Goal: Task Accomplishment & Management: Complete application form

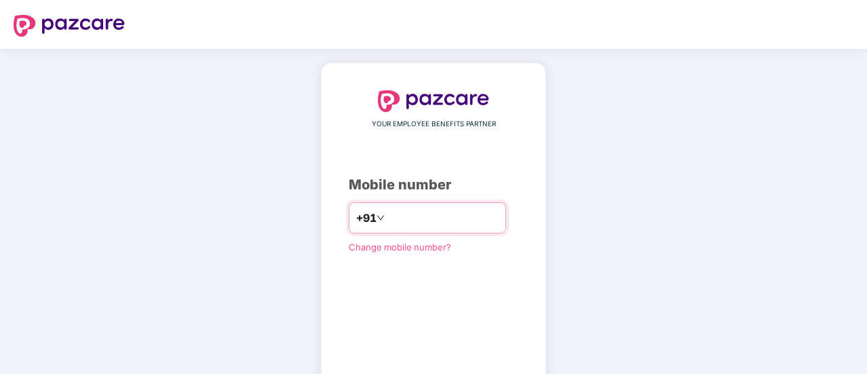
type input "**********"
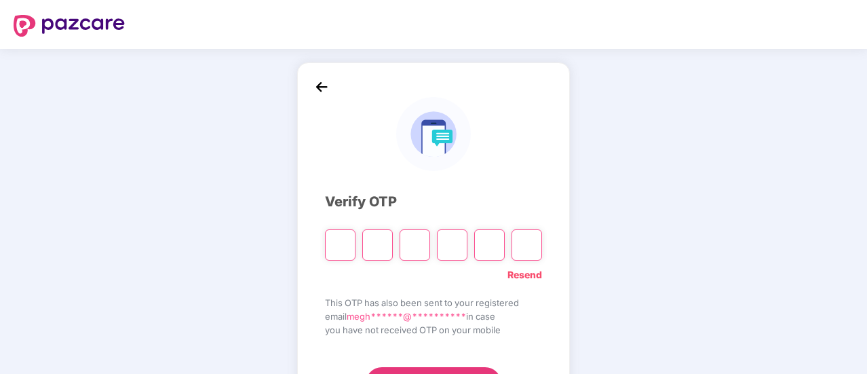
type input "*"
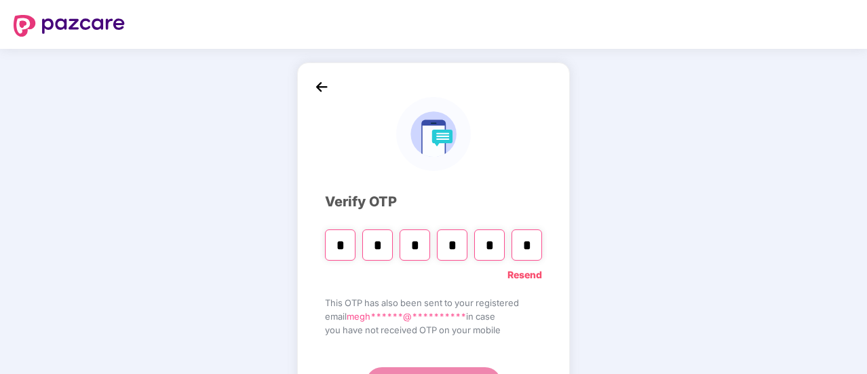
type input "*"
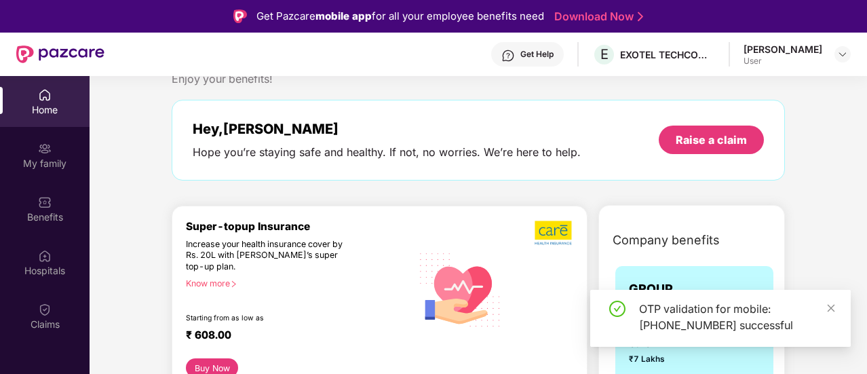
scroll to position [68, 0]
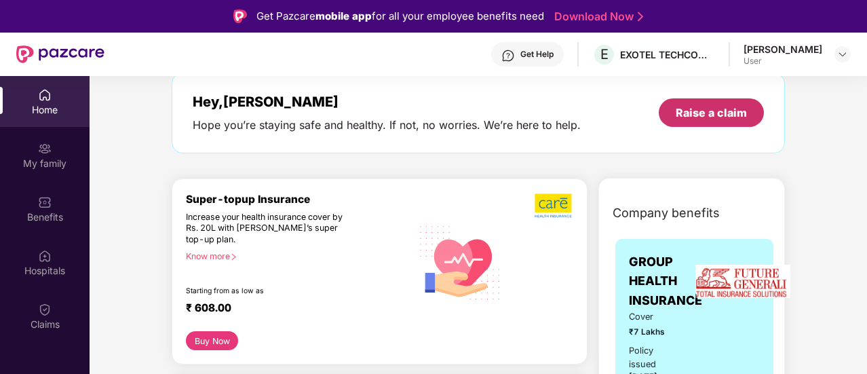
click at [714, 110] on div "Raise a claim" at bounding box center [711, 112] width 71 height 15
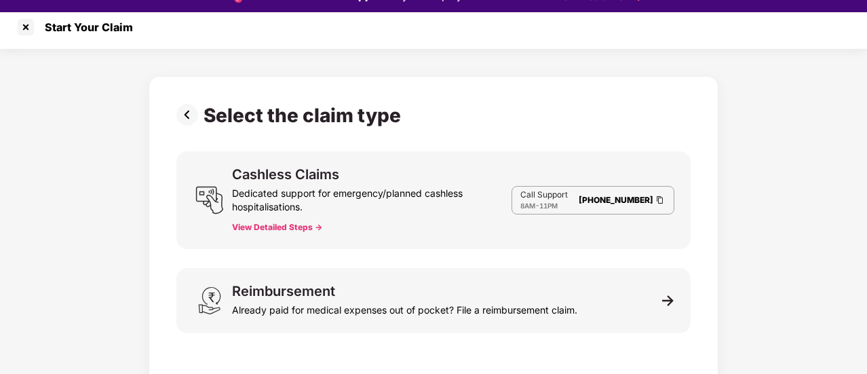
scroll to position [33, 0]
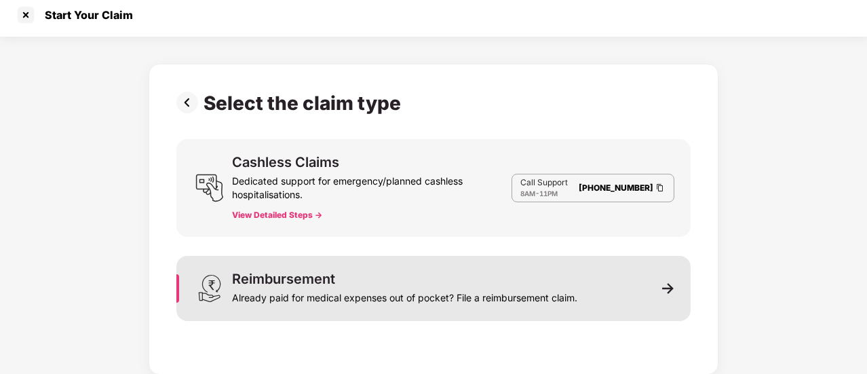
click at [395, 286] on div "Already paid for medical expenses out of pocket? File a reimbursement claim." at bounding box center [404, 295] width 345 height 19
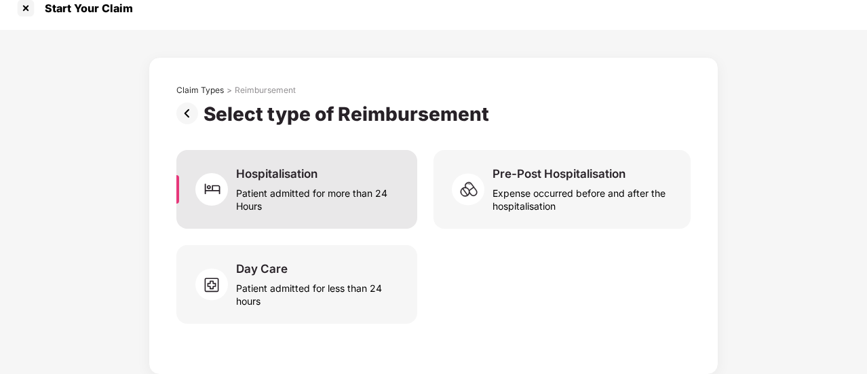
click at [334, 215] on div "Hospitalisation Patient admitted for more than 24 Hours" at bounding box center [296, 189] width 241 height 79
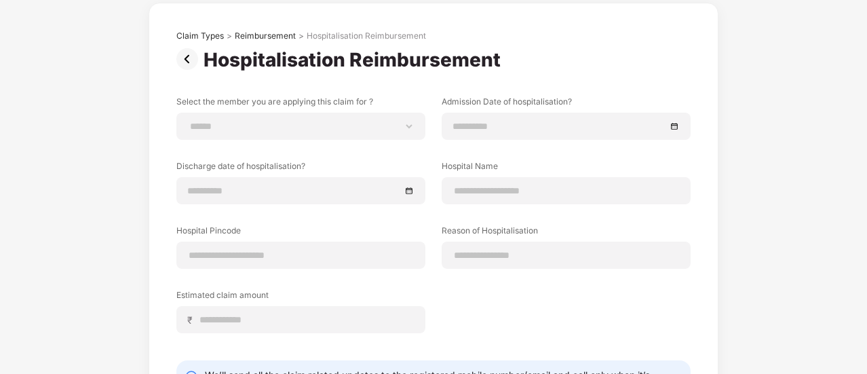
click at [186, 55] on img at bounding box center [189, 59] width 27 height 22
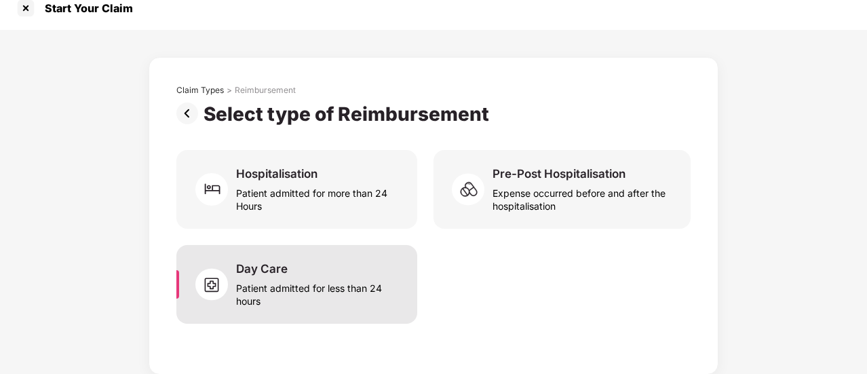
click at [353, 295] on div "Patient admitted for less than 24 hours" at bounding box center [318, 291] width 165 height 31
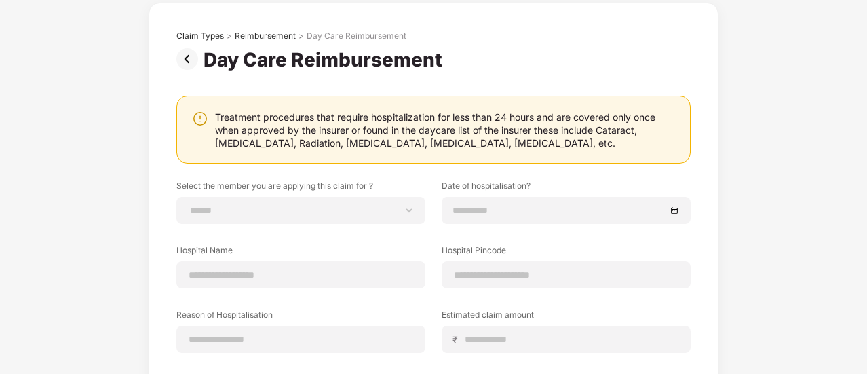
click at [185, 59] on img at bounding box center [189, 59] width 27 height 22
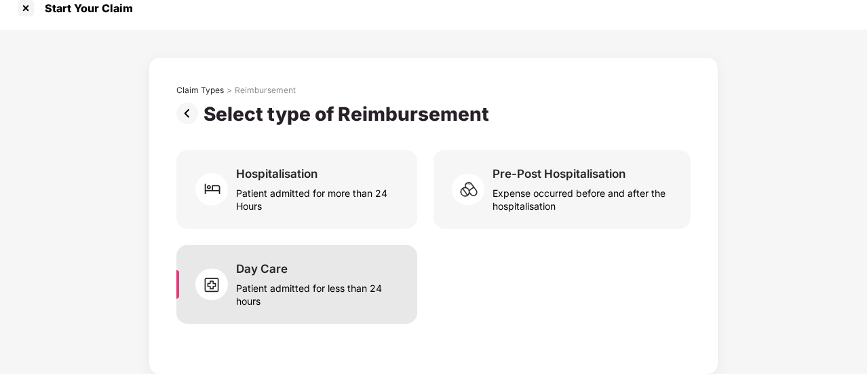
click at [343, 271] on div "Day Care Patient admitted for less than 24 hours" at bounding box center [318, 284] width 165 height 46
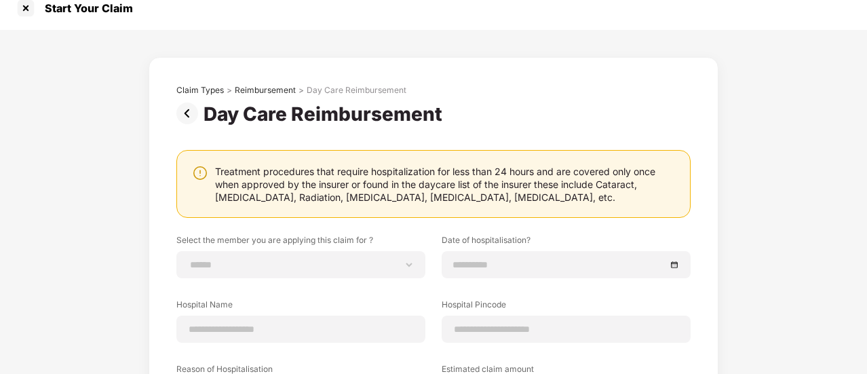
scroll to position [68, 0]
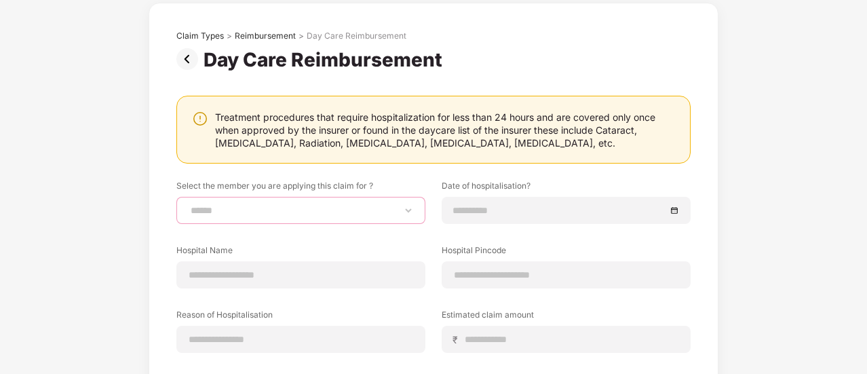
click at [322, 210] on select "**********" at bounding box center [301, 210] width 226 height 11
select select "**********"
click at [188, 205] on select "**********" at bounding box center [301, 210] width 226 height 11
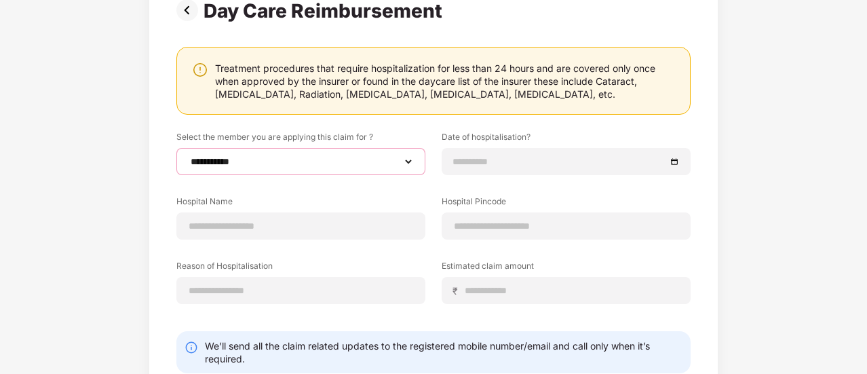
scroll to position [136, 0]
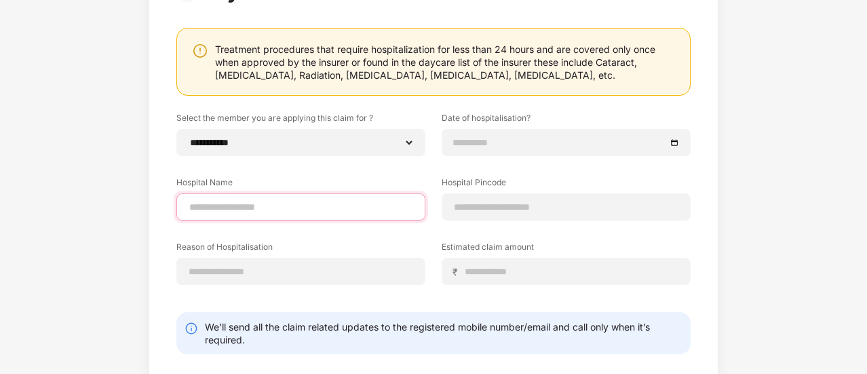
click at [313, 205] on input at bounding box center [301, 207] width 226 height 14
type input "**********"
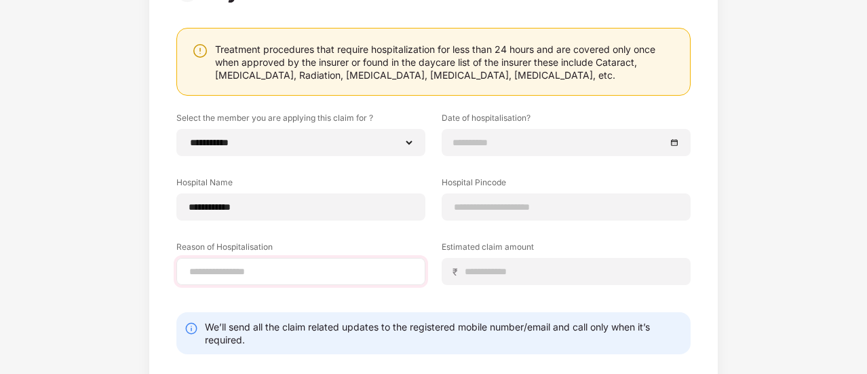
click at [301, 277] on div at bounding box center [300, 271] width 249 height 27
click at [301, 267] on input at bounding box center [301, 272] width 226 height 14
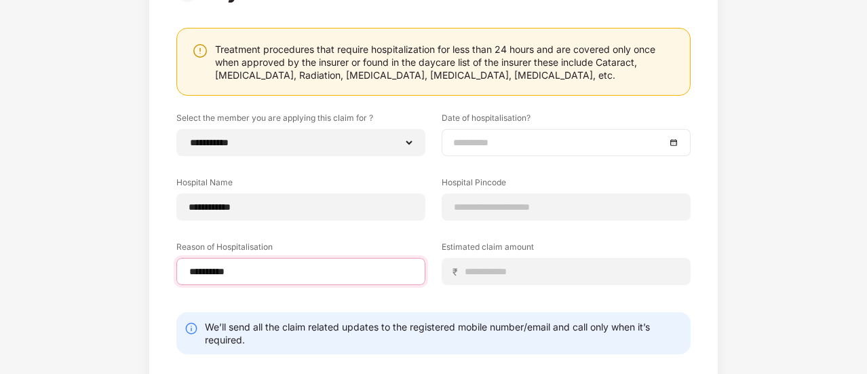
type input "**********"
click at [508, 136] on input at bounding box center [559, 142] width 212 height 15
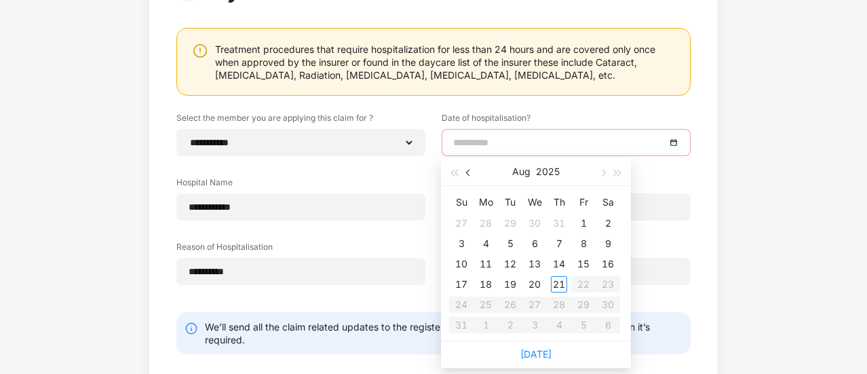
click at [469, 174] on span "button" at bounding box center [469, 173] width 7 height 7
type input "**********"
click at [530, 283] on div "23" at bounding box center [534, 284] width 16 height 16
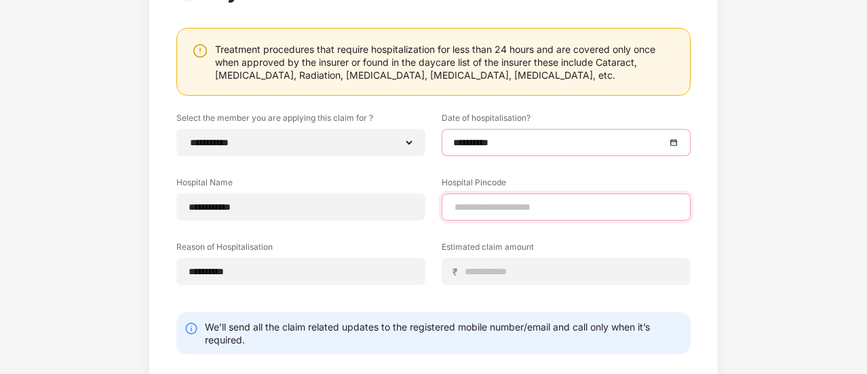
click at [509, 208] on input at bounding box center [566, 207] width 226 height 14
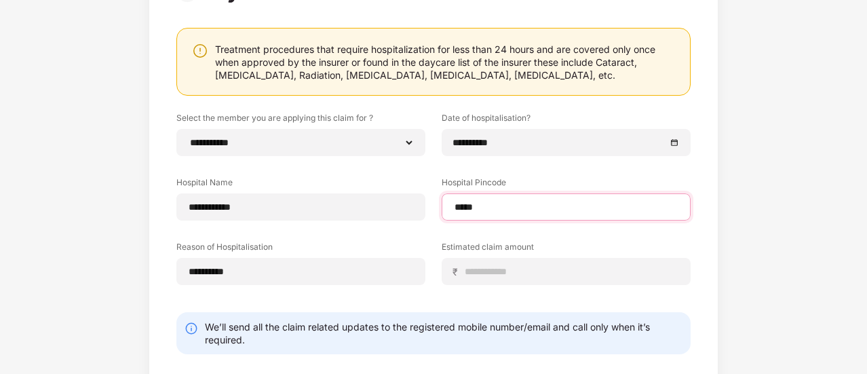
type input "******"
select select "*********"
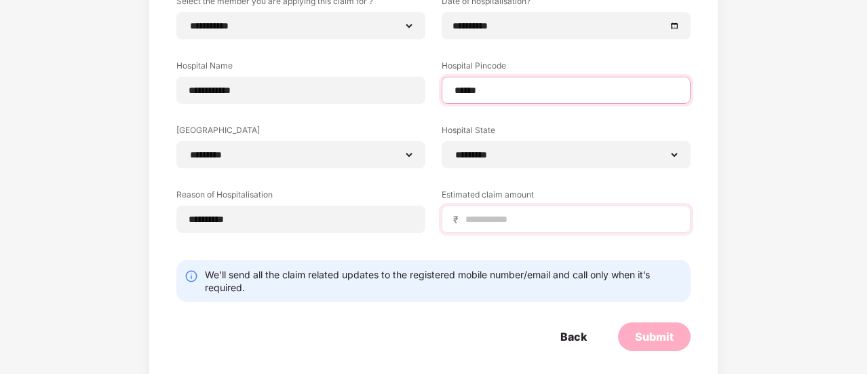
scroll to position [263, 0]
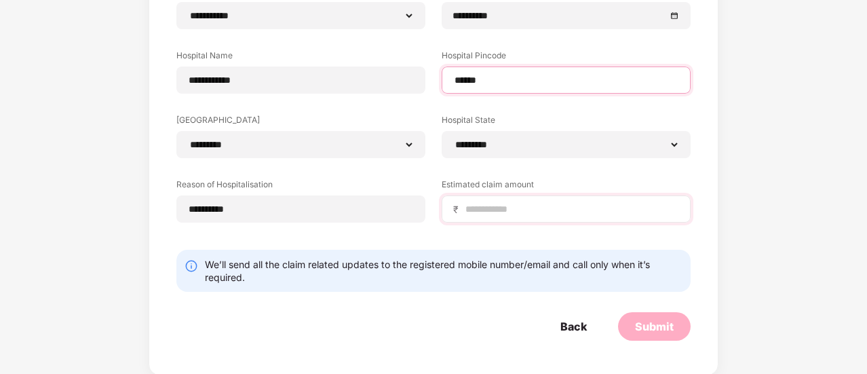
type input "******"
click at [530, 207] on input at bounding box center [571, 209] width 215 height 14
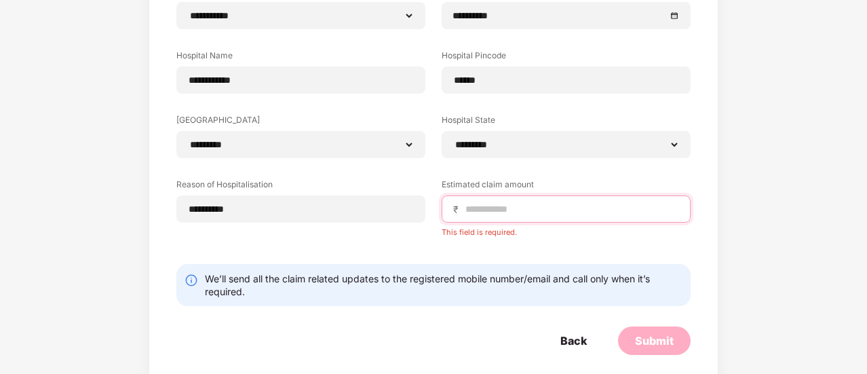
click at [483, 207] on input at bounding box center [571, 209] width 215 height 14
click at [553, 211] on input at bounding box center [571, 209] width 215 height 14
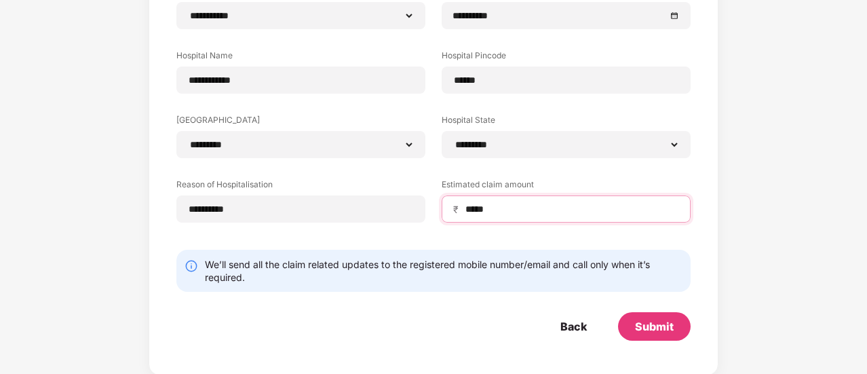
type input "*****"
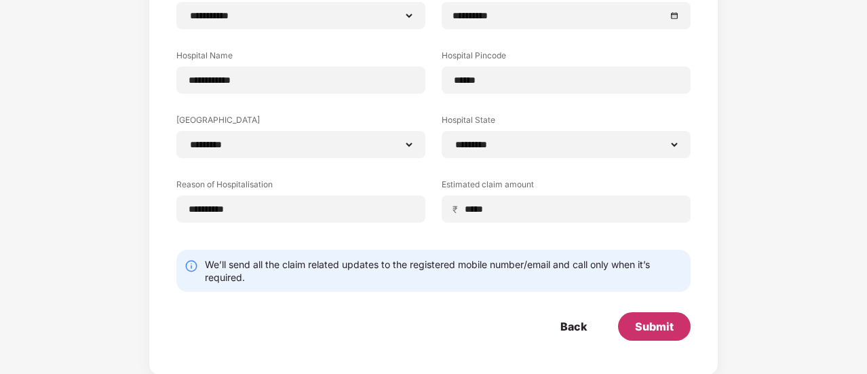
click at [657, 322] on div "Submit" at bounding box center [654, 326] width 39 height 15
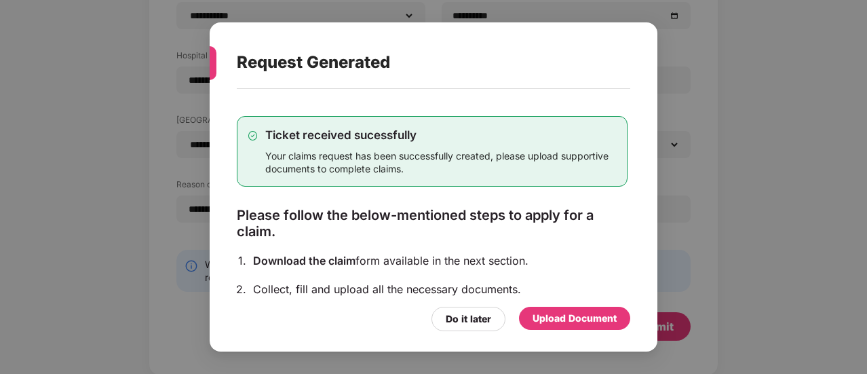
click at [575, 315] on div "Upload Document" at bounding box center [574, 318] width 84 height 15
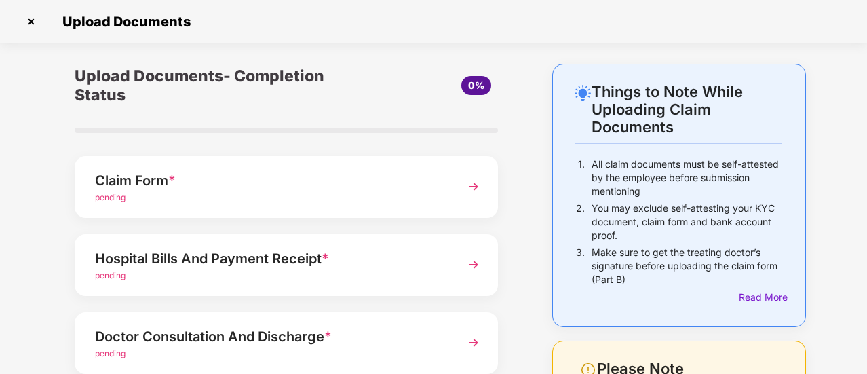
click at [478, 186] on img at bounding box center [473, 186] width 24 height 24
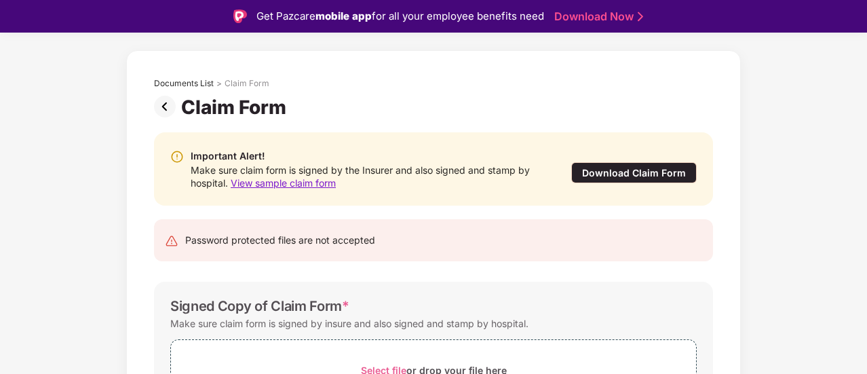
scroll to position [68, 0]
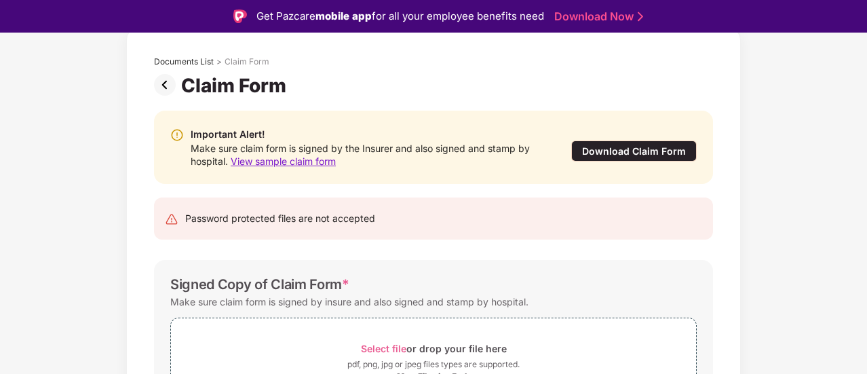
click at [619, 149] on div "Download Claim Form" at bounding box center [633, 150] width 125 height 21
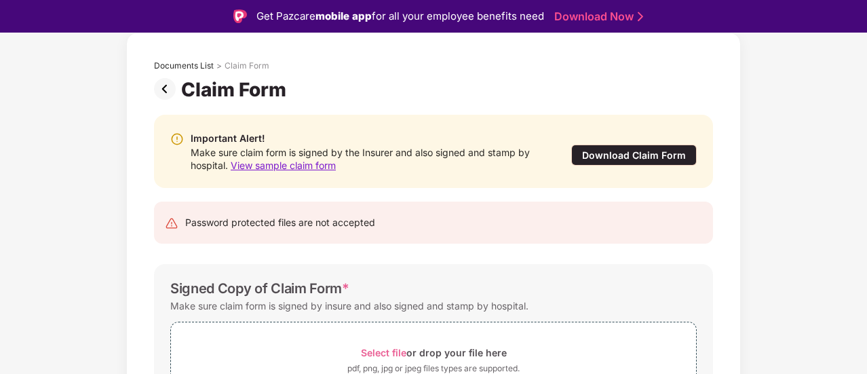
scroll to position [0, 0]
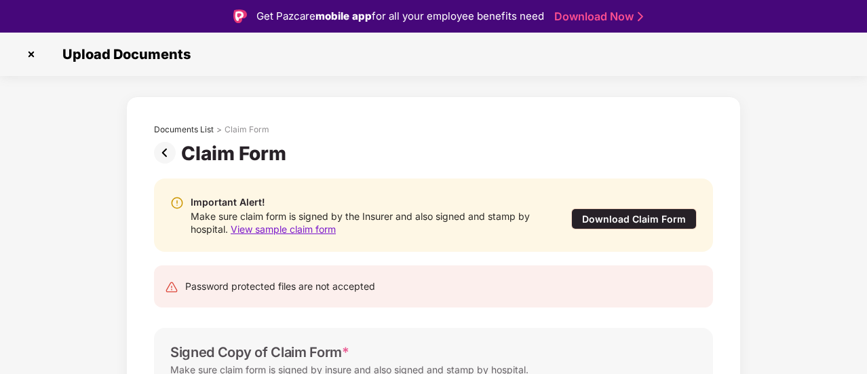
click at [267, 227] on span "View sample claim form" at bounding box center [283, 229] width 105 height 12
click at [165, 149] on img at bounding box center [167, 153] width 27 height 22
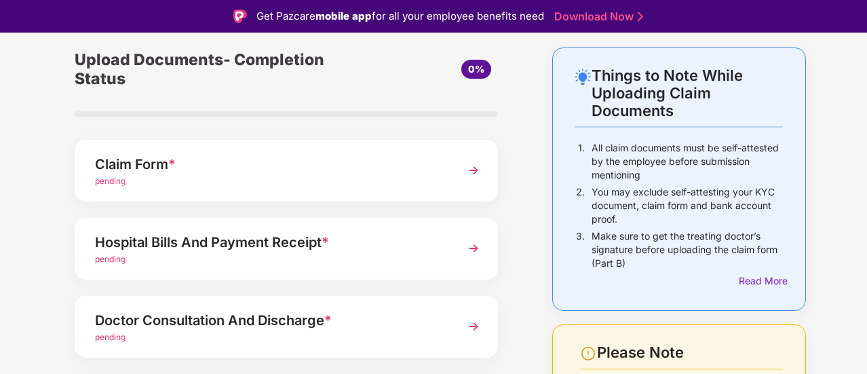
scroll to position [68, 0]
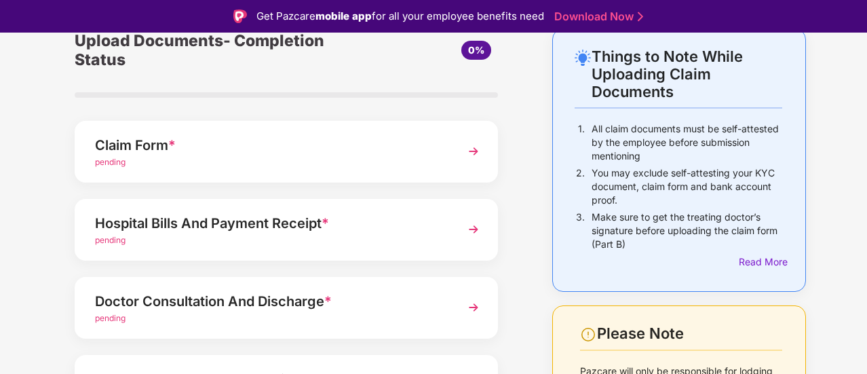
click at [299, 226] on div "Hospital Bills And Payment Receipt *" at bounding box center [270, 223] width 351 height 22
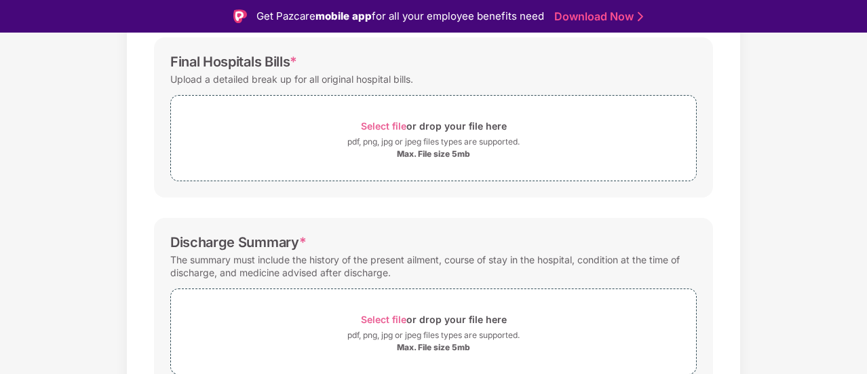
scroll to position [136, 0]
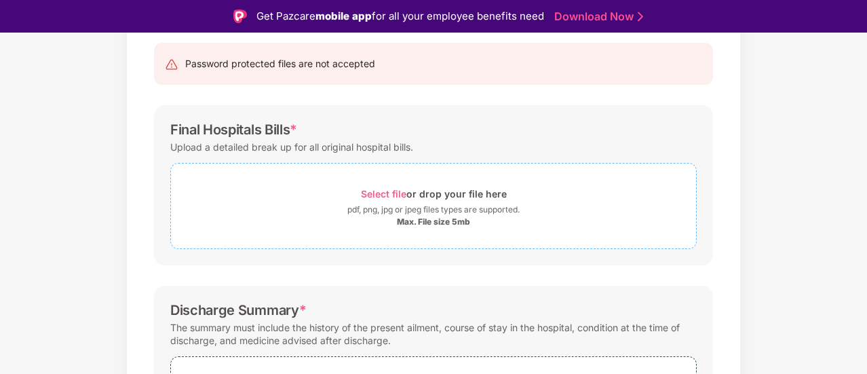
click at [376, 191] on span "Select file" at bounding box center [383, 194] width 45 height 12
click at [358, 204] on div "pdf, png, jpg or jpeg files types are supported." at bounding box center [433, 210] width 172 height 14
click at [384, 185] on div "Select file or drop your file here" at bounding box center [434, 194] width 146 height 18
click at [383, 192] on span "Select file" at bounding box center [383, 194] width 45 height 12
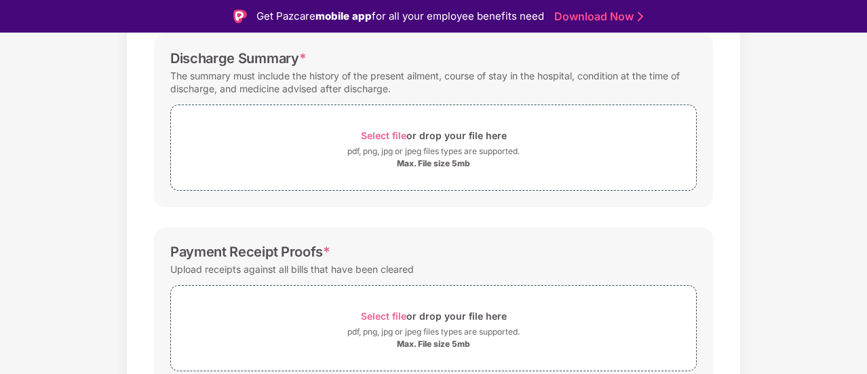
scroll to position [602, 0]
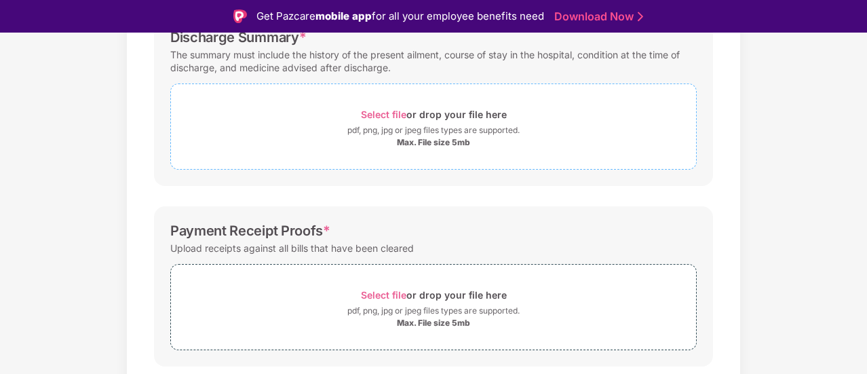
click at [400, 112] on span "Select file" at bounding box center [383, 115] width 45 height 12
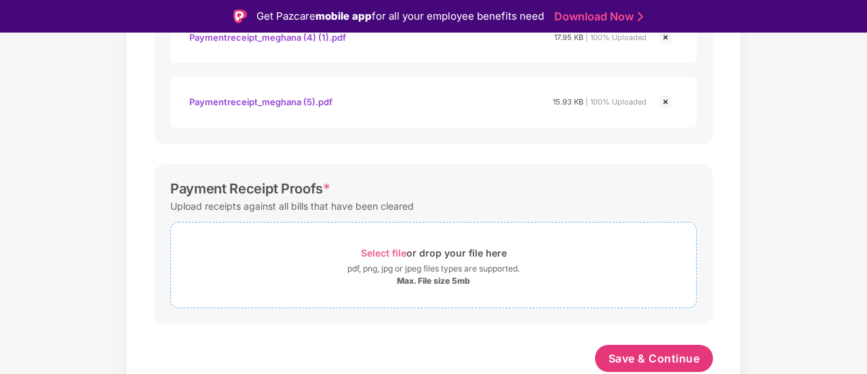
click at [416, 250] on div "Select file or drop your file here" at bounding box center [434, 253] width 146 height 18
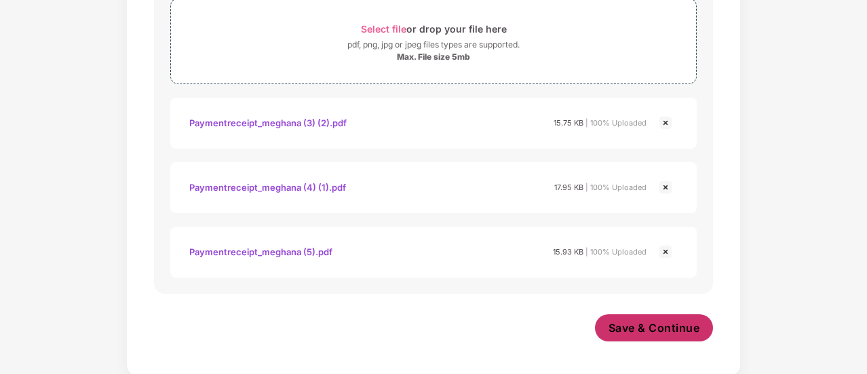
scroll to position [1028, 0]
click at [628, 323] on span "Save & Continue" at bounding box center [654, 327] width 92 height 15
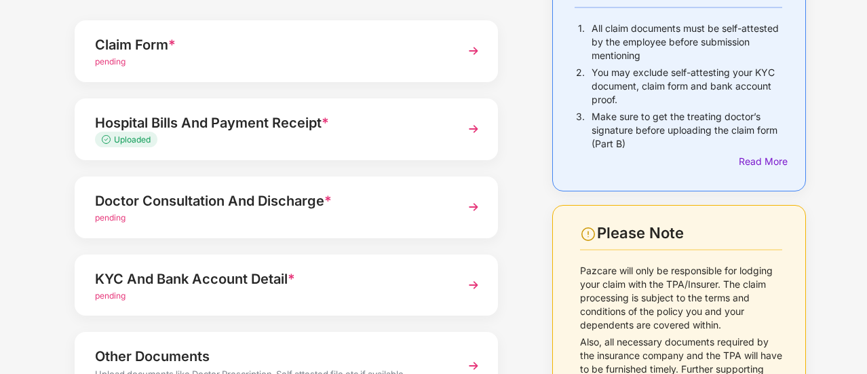
scroll to position [203, 0]
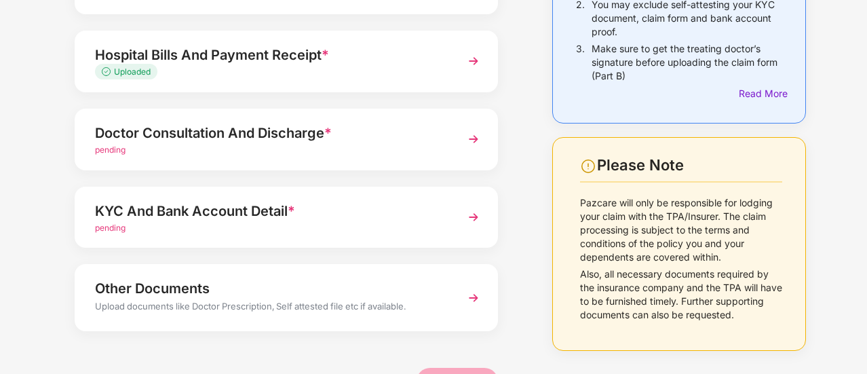
click at [374, 151] on div "pending" at bounding box center [270, 150] width 351 height 13
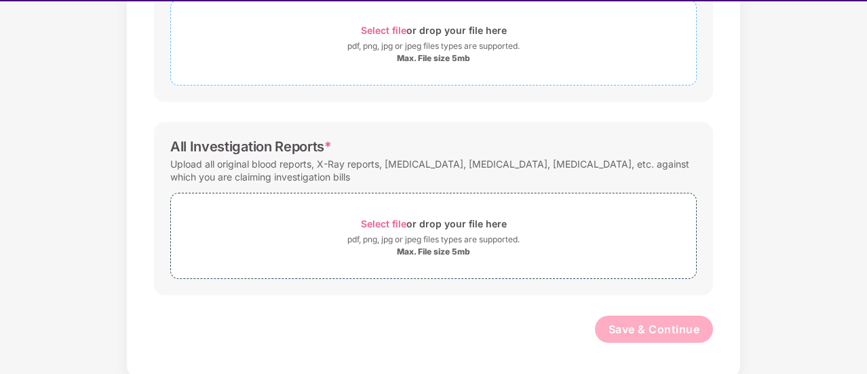
scroll to position [33, 0]
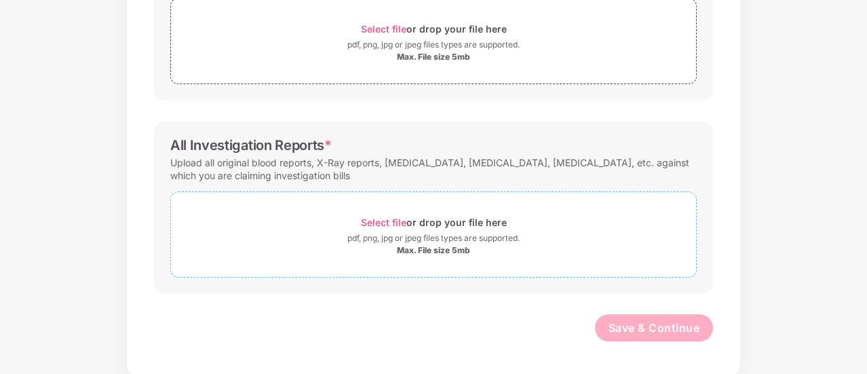
click at [395, 220] on span "Select file" at bounding box center [383, 222] width 45 height 12
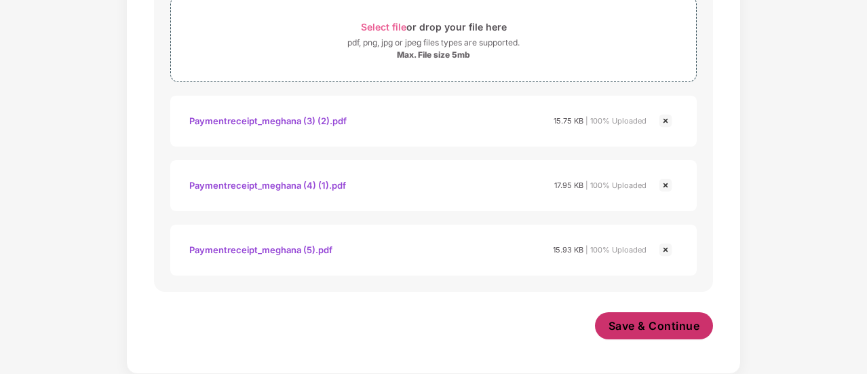
click at [610, 319] on span "Save & Continue" at bounding box center [654, 325] width 92 height 15
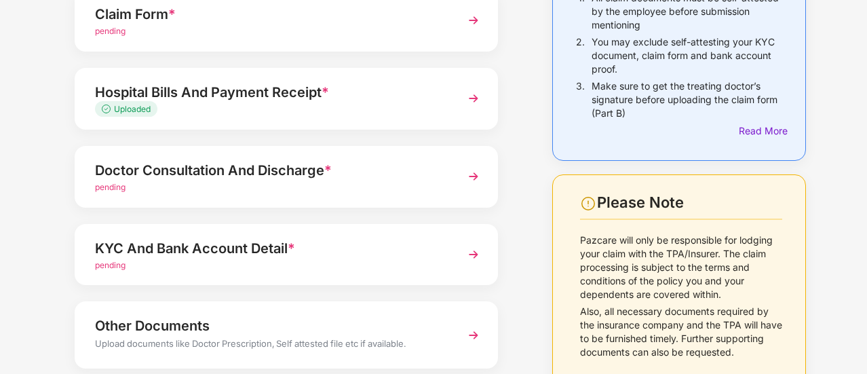
scroll to position [109, 0]
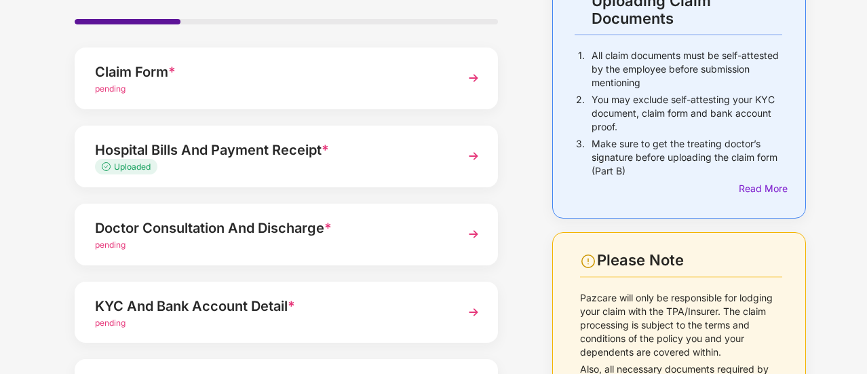
click at [136, 63] on div "Claim Form *" at bounding box center [270, 72] width 351 height 22
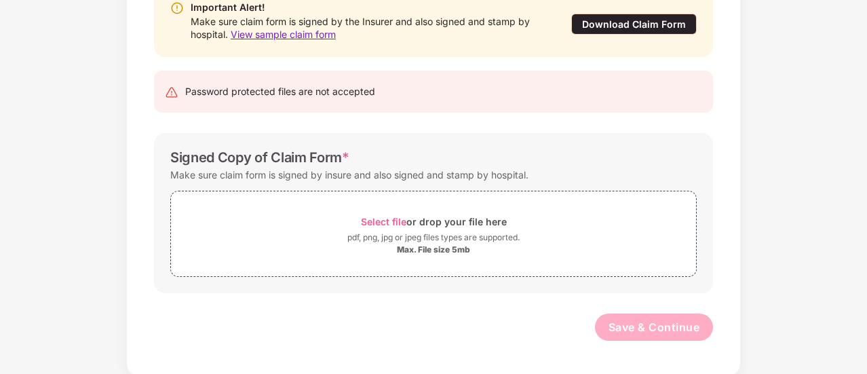
scroll to position [0, 0]
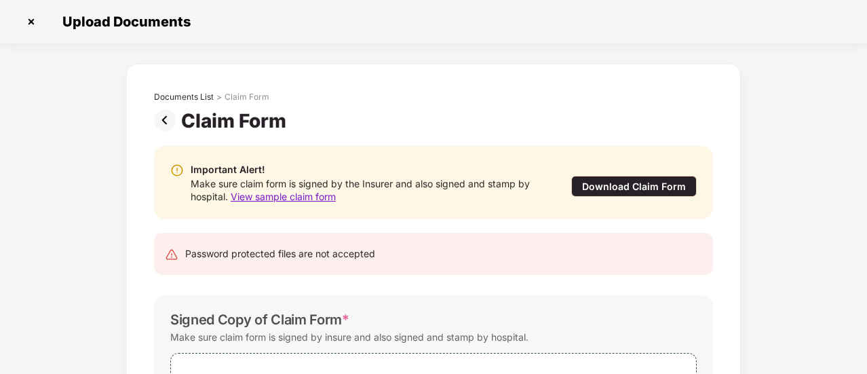
click at [26, 20] on img at bounding box center [31, 22] width 22 height 22
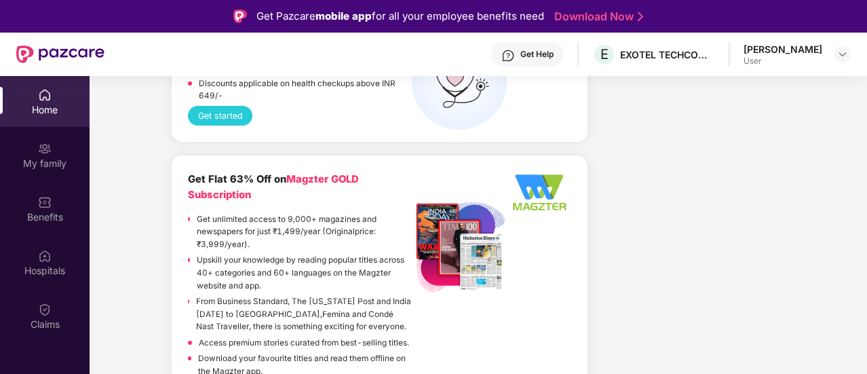
scroll to position [3051, 0]
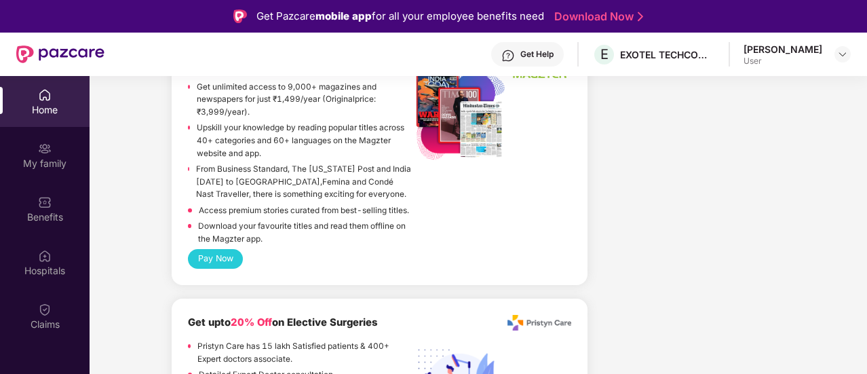
drag, startPoint x: 292, startPoint y: 241, endPoint x: 285, endPoint y: 250, distance: 11.7
click at [285, 250] on div "Pay Now" at bounding box center [379, 259] width 383 height 20
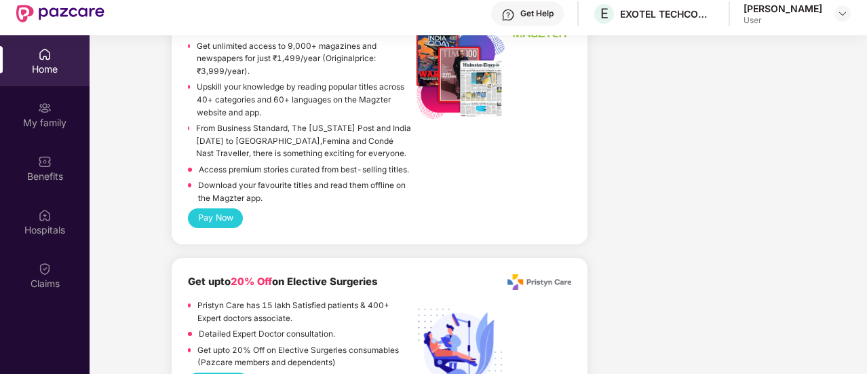
scroll to position [76, 0]
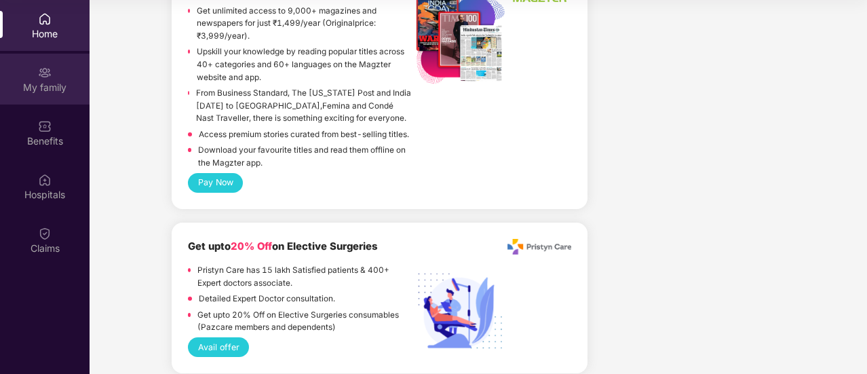
click at [46, 94] on div "My family" at bounding box center [45, 79] width 90 height 51
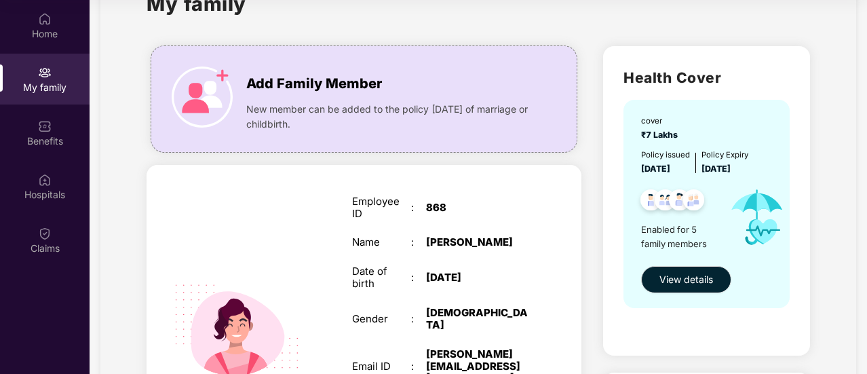
scroll to position [68, 0]
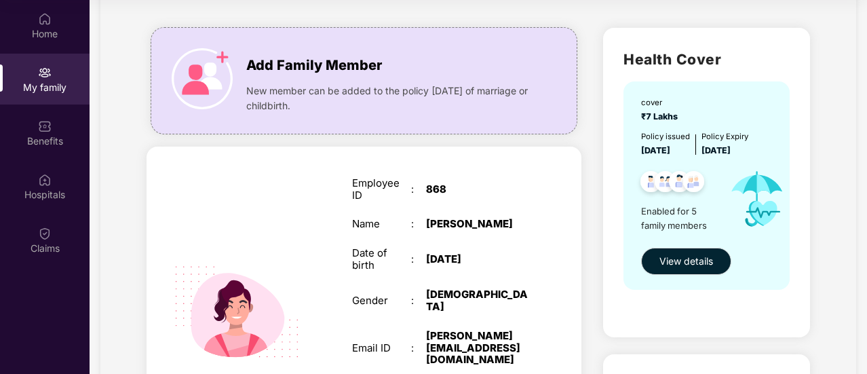
click at [686, 247] on div "cover ₹7 Lakhs Policy issued [DATE] Policy Expiry [DATE] Enabled for 5 family m…" at bounding box center [706, 185] width 166 height 208
click at [691, 260] on span "View details" at bounding box center [686, 261] width 54 height 15
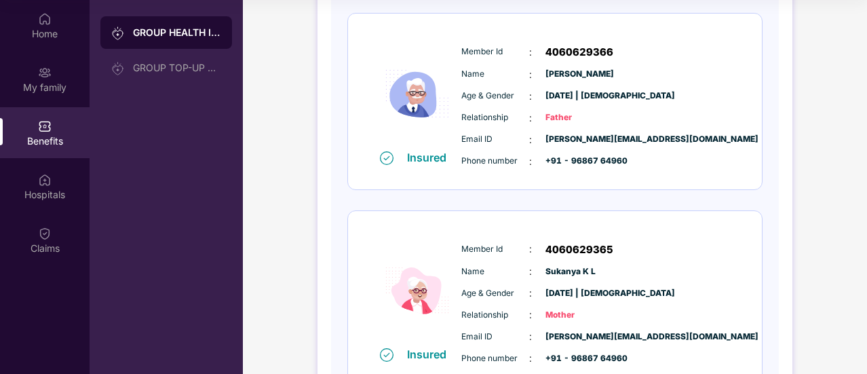
scroll to position [908, 0]
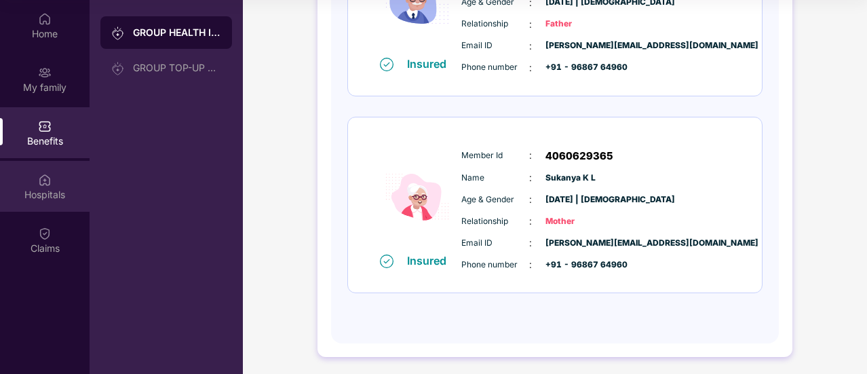
click at [36, 167] on div "Hospitals" at bounding box center [45, 186] width 90 height 51
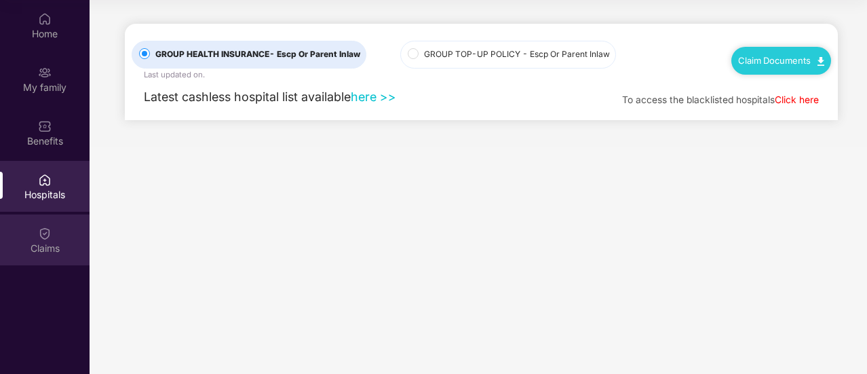
click at [44, 225] on div at bounding box center [45, 232] width 14 height 14
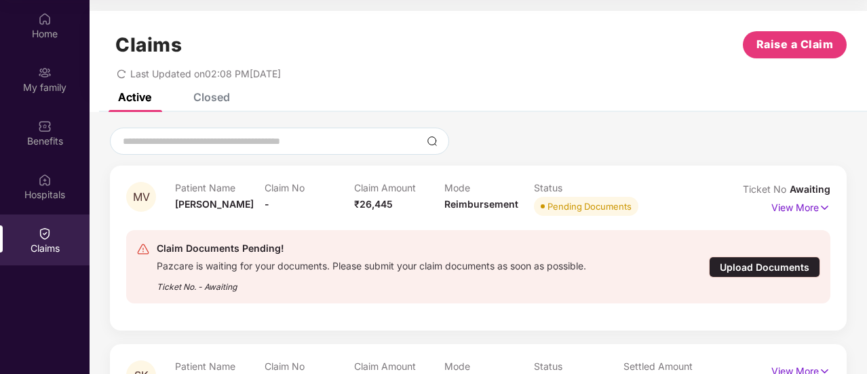
click at [222, 101] on div "Closed" at bounding box center [211, 97] width 37 height 14
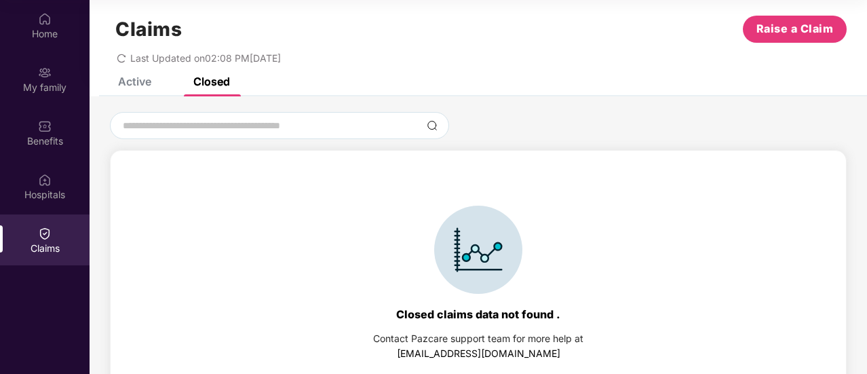
scroll to position [30, 0]
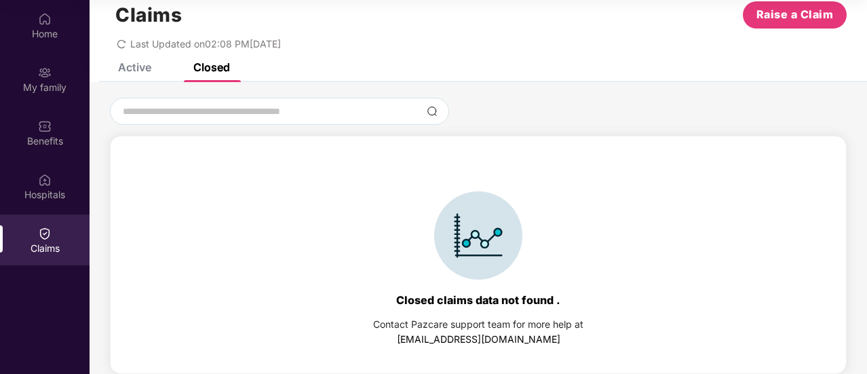
click at [132, 69] on div "Active" at bounding box center [134, 67] width 33 height 14
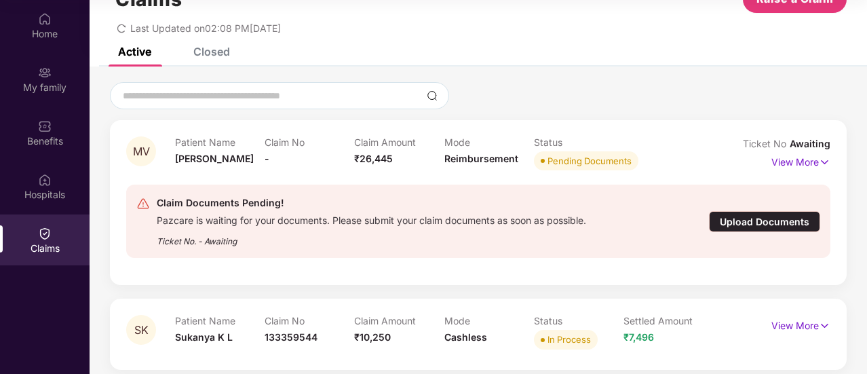
scroll to position [54, 0]
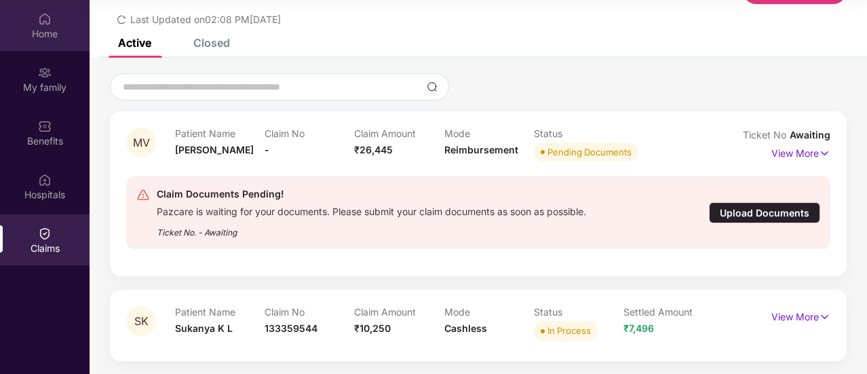
click at [39, 21] on img at bounding box center [45, 19] width 14 height 14
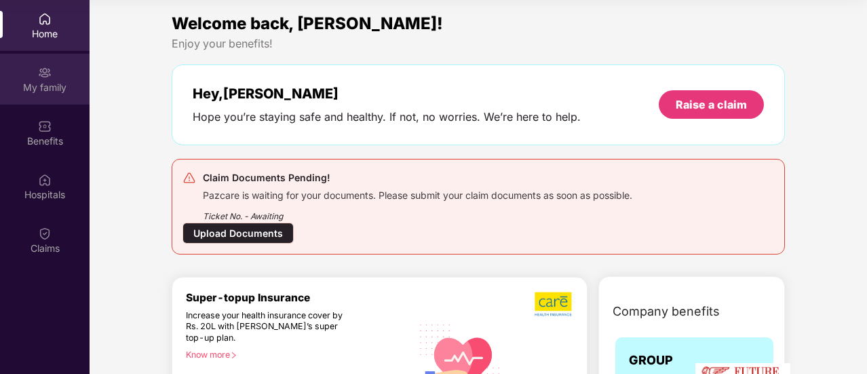
click at [15, 73] on div "My family" at bounding box center [45, 79] width 90 height 51
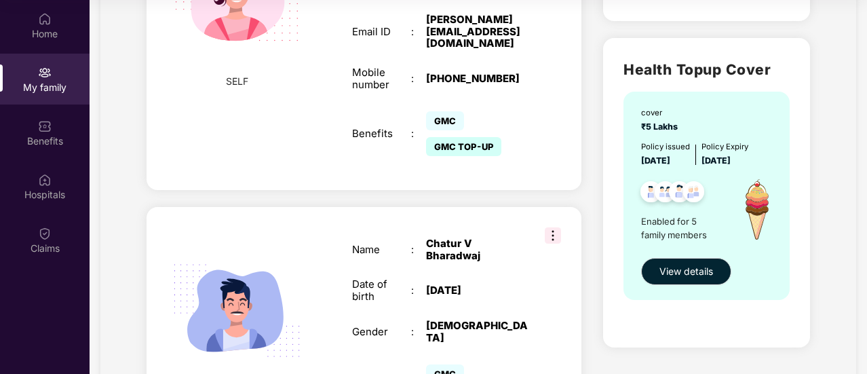
scroll to position [407, 0]
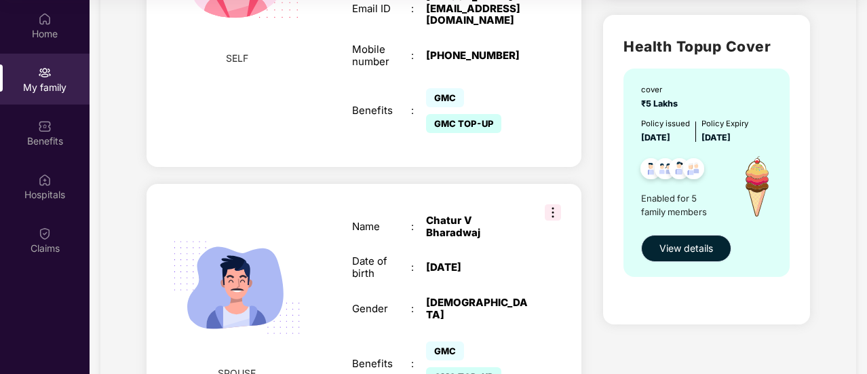
click at [695, 253] on span "View details" at bounding box center [686, 248] width 54 height 15
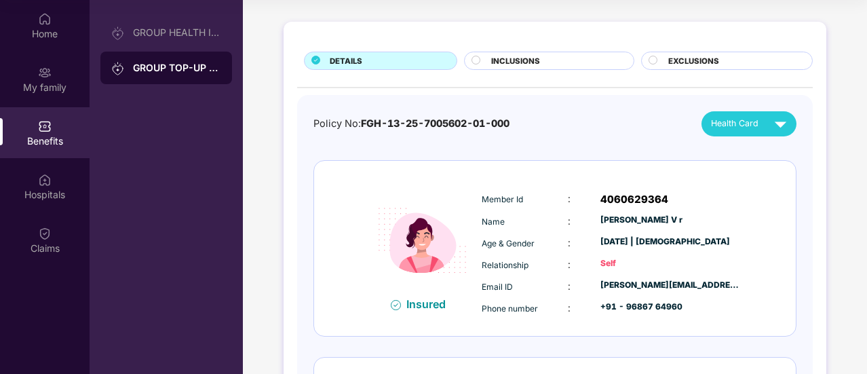
scroll to position [68, 0]
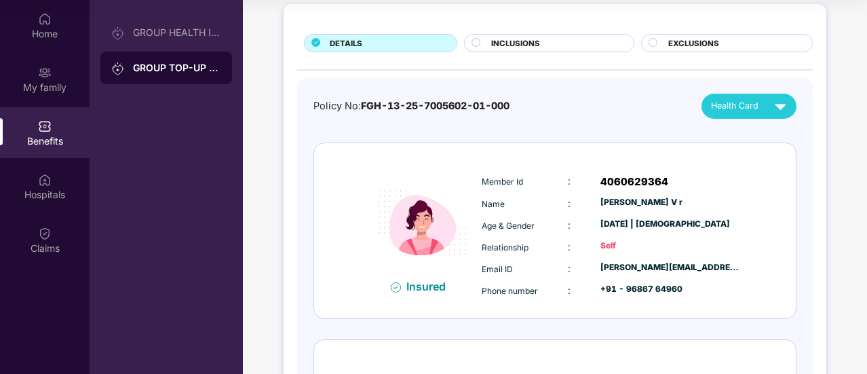
click at [528, 37] on span "INCLUSIONS" at bounding box center [515, 43] width 49 height 12
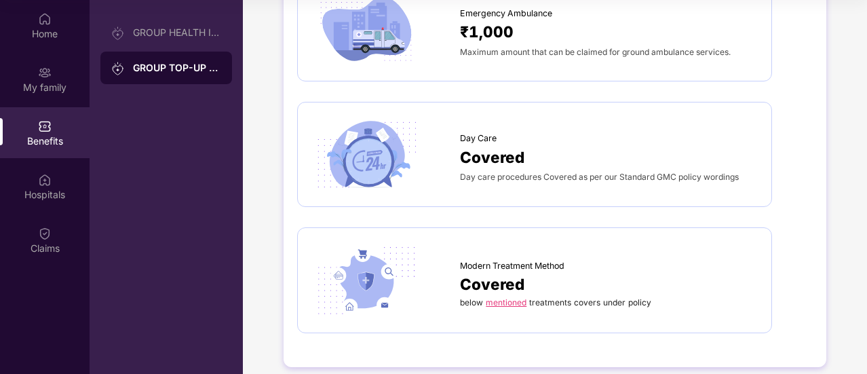
scroll to position [1157, 0]
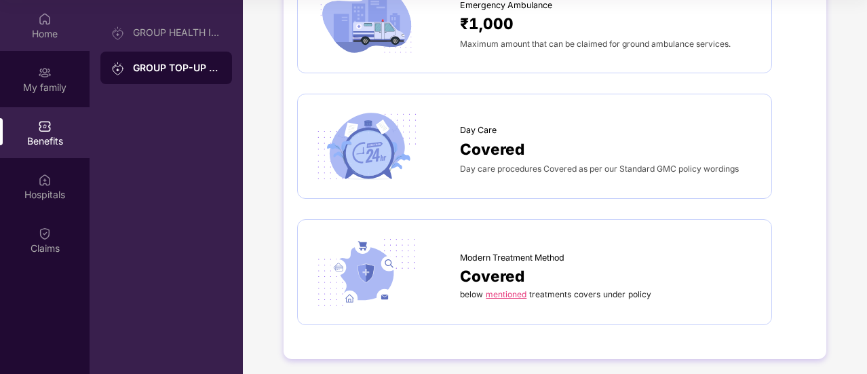
click at [41, 34] on div "Home" at bounding box center [45, 34] width 90 height 14
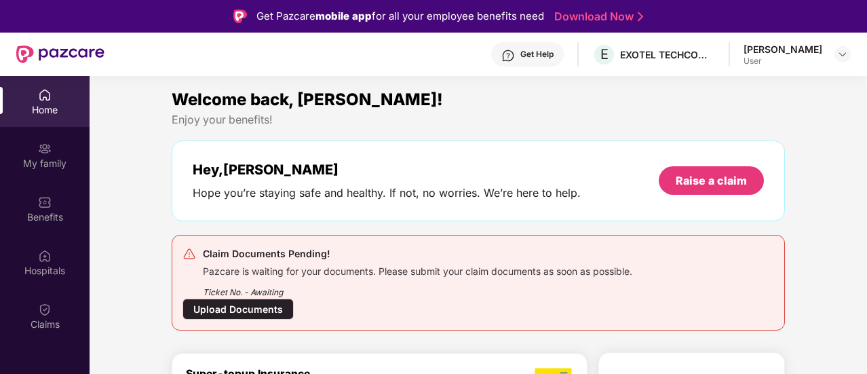
click at [543, 58] on div "Get Help" at bounding box center [536, 54] width 33 height 11
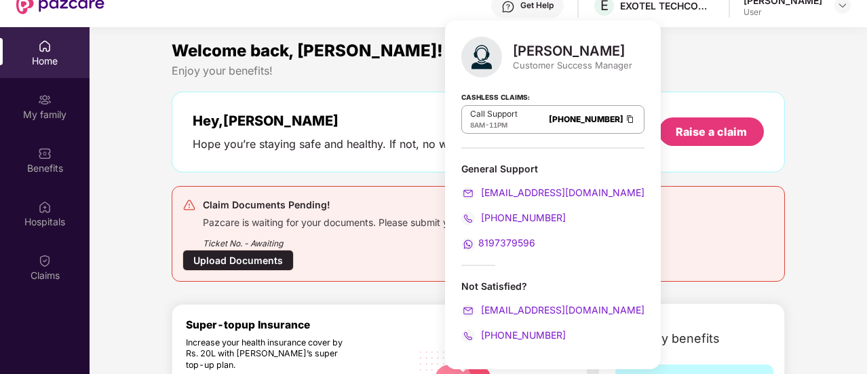
scroll to position [68, 0]
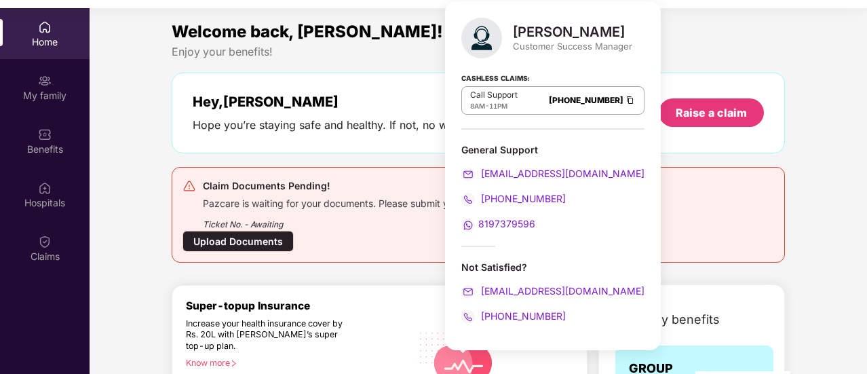
click at [665, 38] on div "Welcome back, [PERSON_NAME]!" at bounding box center [478, 32] width 613 height 26
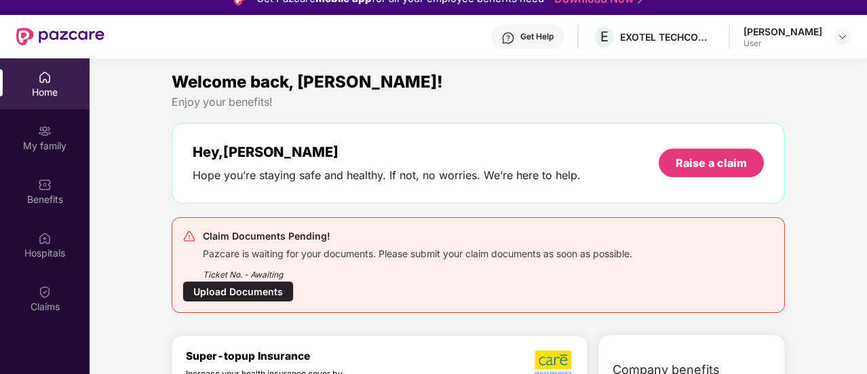
scroll to position [0, 0]
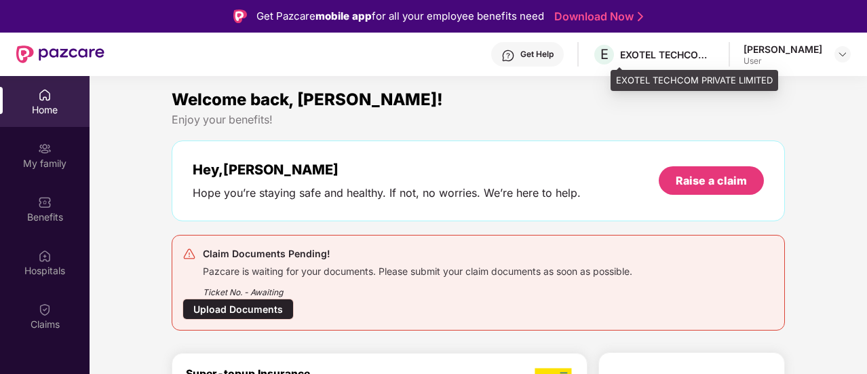
click at [674, 54] on div "EXOTEL TECHCOM PRIVATE LIMITED" at bounding box center [667, 54] width 95 height 13
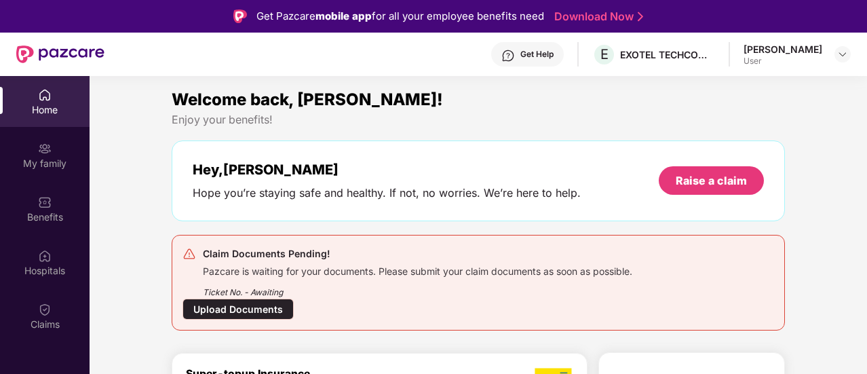
click at [821, 52] on div "[PERSON_NAME]" at bounding box center [782, 49] width 79 height 13
click at [847, 54] on img at bounding box center [842, 54] width 11 height 11
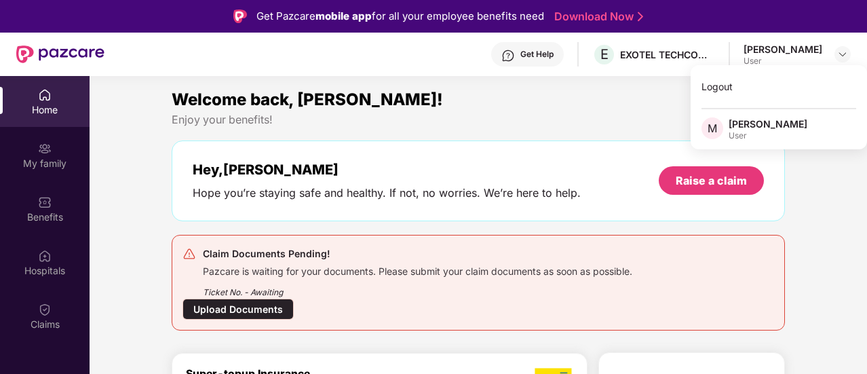
click at [535, 70] on div "Get Help E EXOTEL TECHCOM PRIVATE LIMITED [PERSON_NAME] V R User" at bounding box center [477, 54] width 746 height 43
